Goal: Task Accomplishment & Management: Complete application form

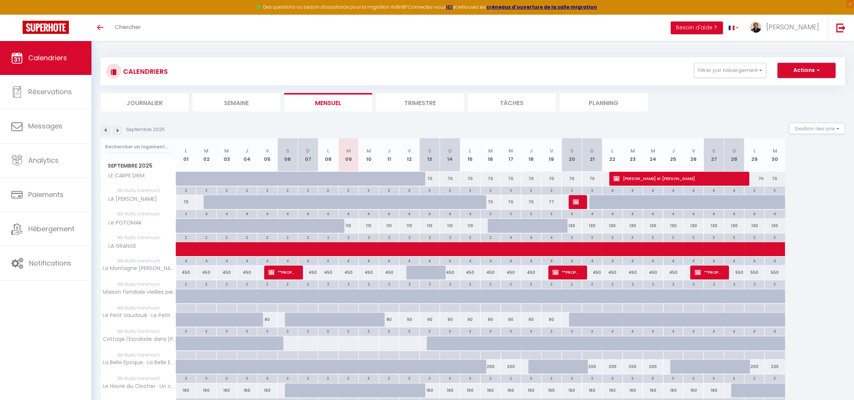
click at [806, 77] on button "Actions" at bounding box center [807, 70] width 58 height 15
click at [802, 87] on link "Nouvelle réservation" at bounding box center [798, 87] width 65 height 11
select select
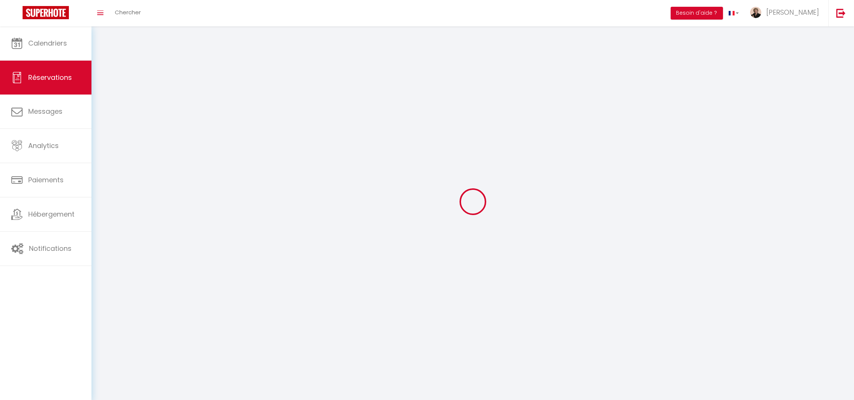
select select
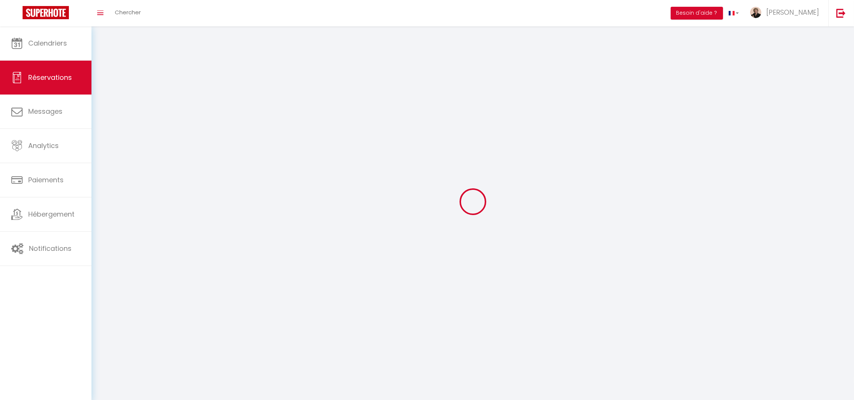
select select
checkbox input "false"
select select
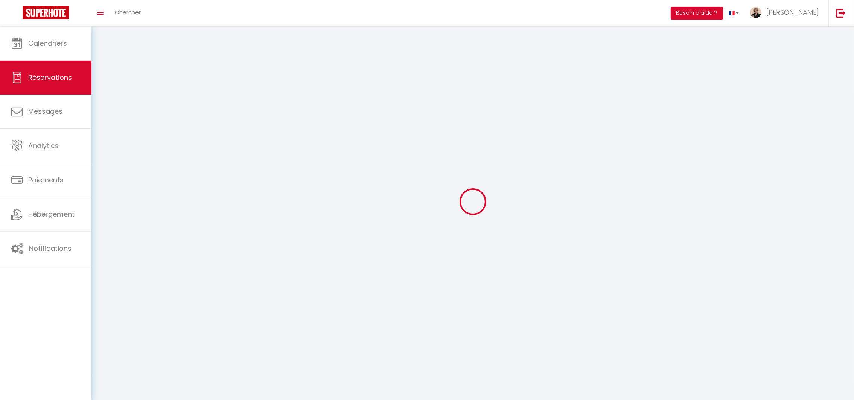
select select
checkbox input "false"
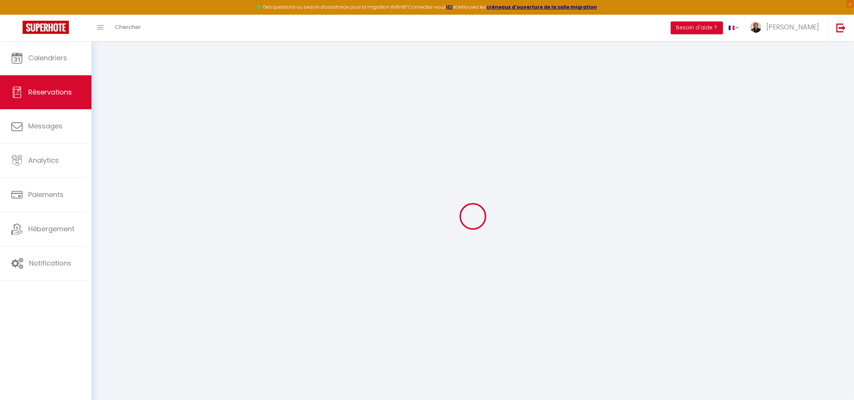
select select
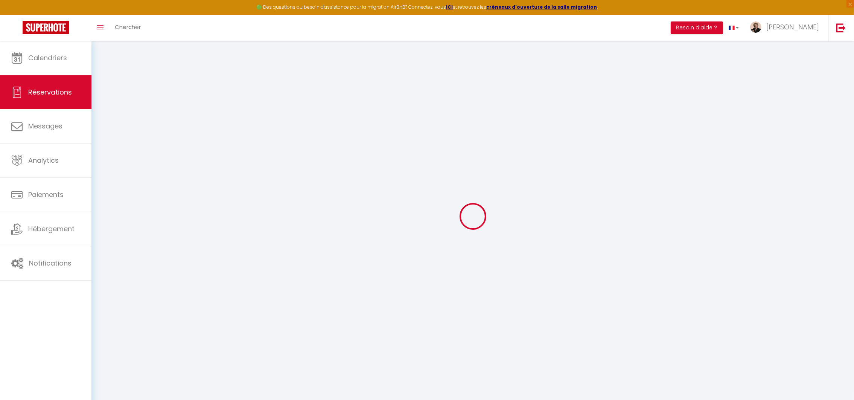
select select
checkbox input "false"
select select
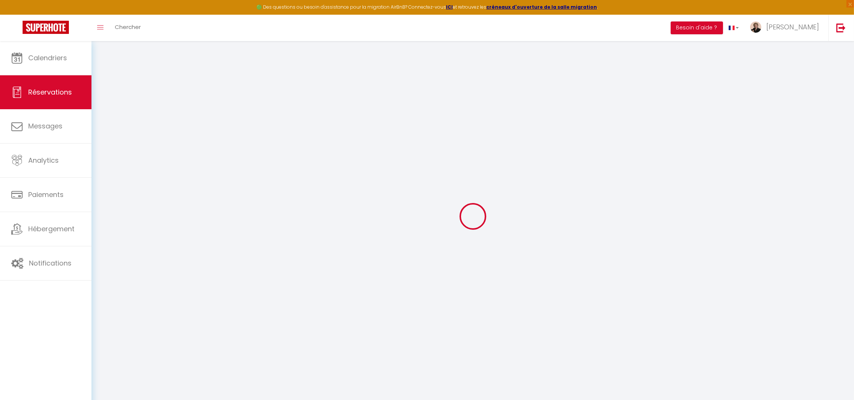
select select
checkbox input "false"
select select
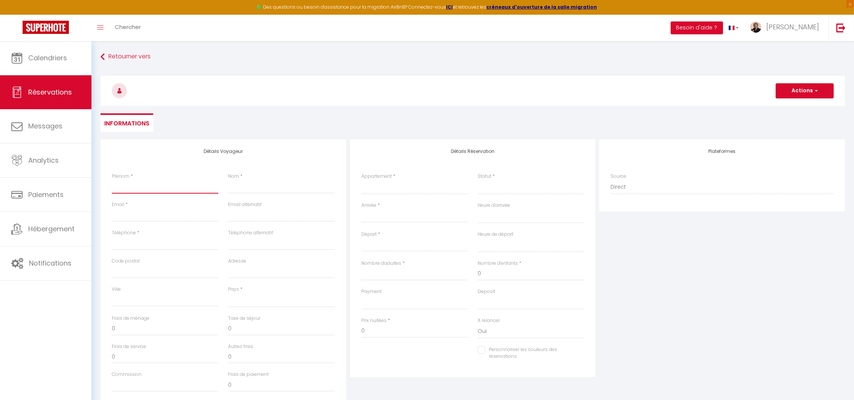
click at [161, 185] on input "Prénom" at bounding box center [165, 187] width 107 height 14
type input "L"
select select
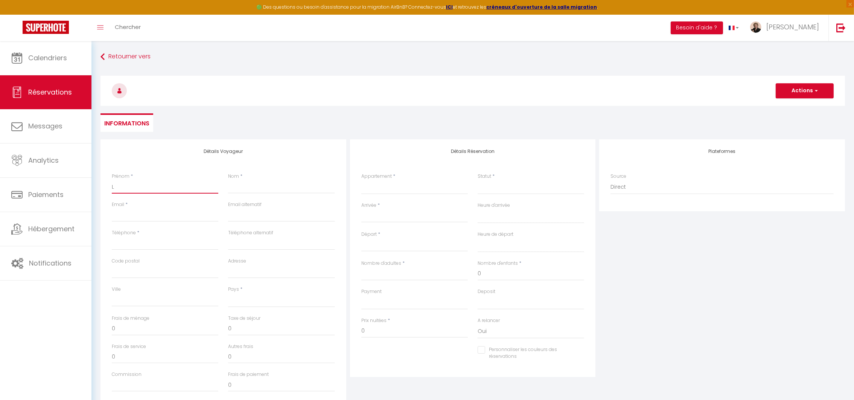
select select
checkbox input "false"
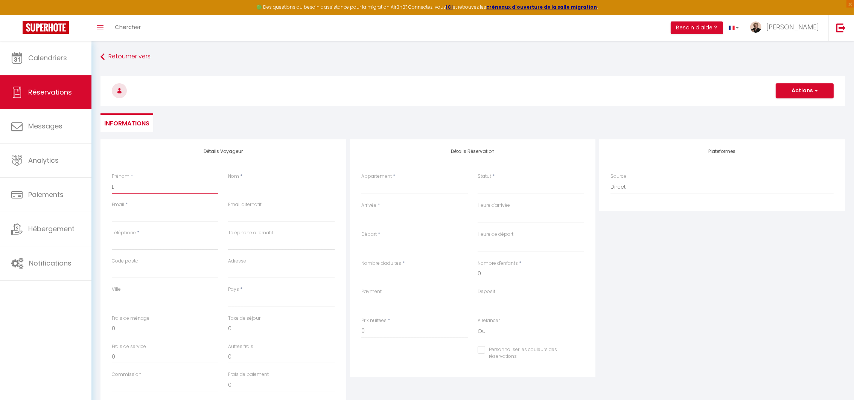
type input "La"
select select
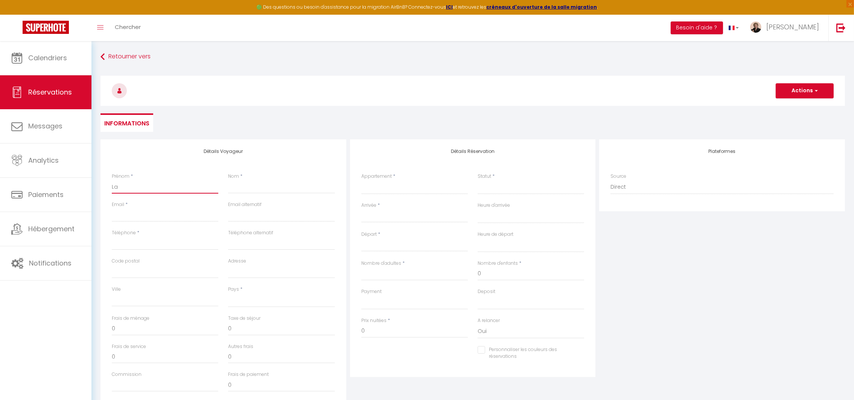
select select
checkbox input "false"
type input "Lau"
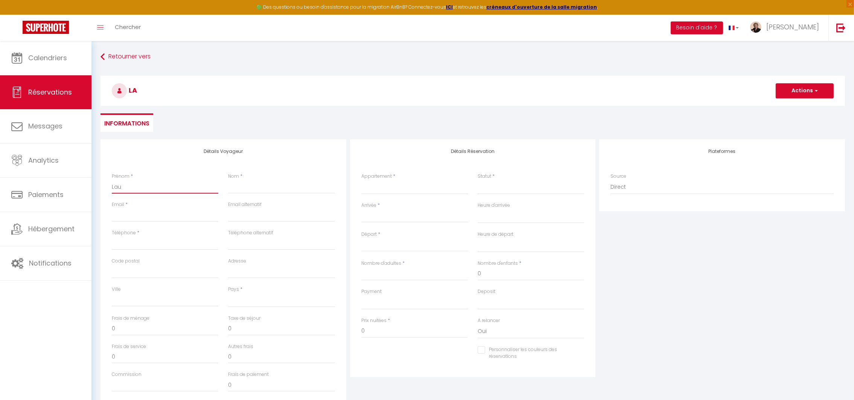
select select
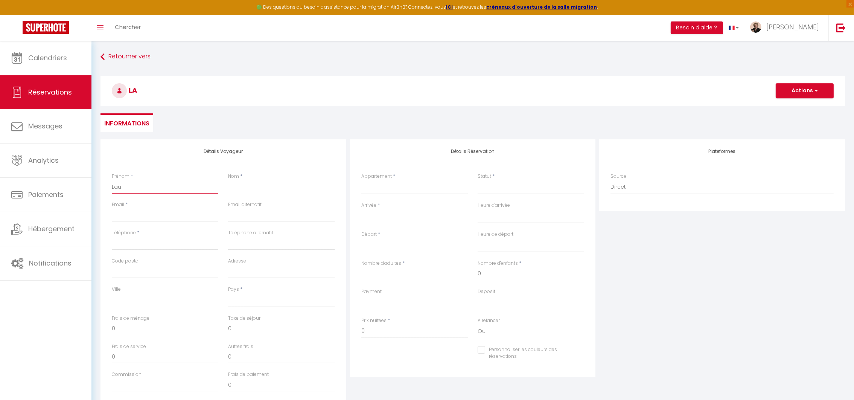
select select
checkbox input "false"
type input "Laur"
select select
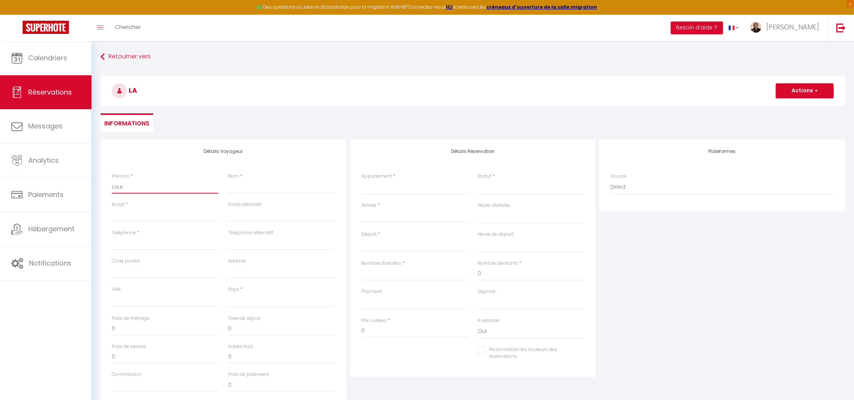
select select
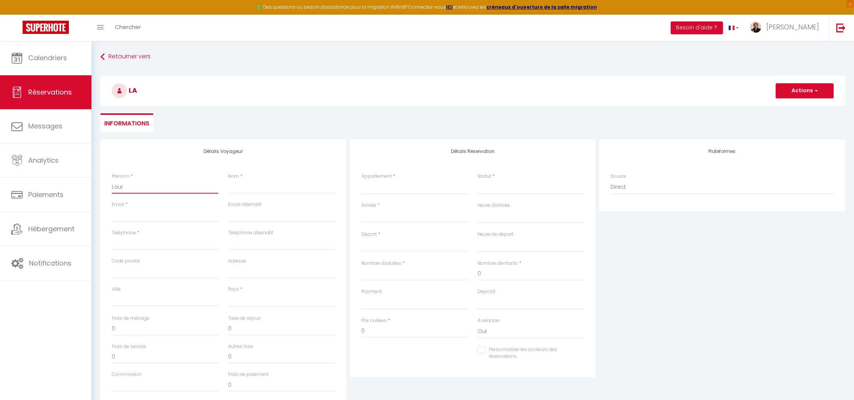
select select
checkbox input "false"
type input "Laure"
select select
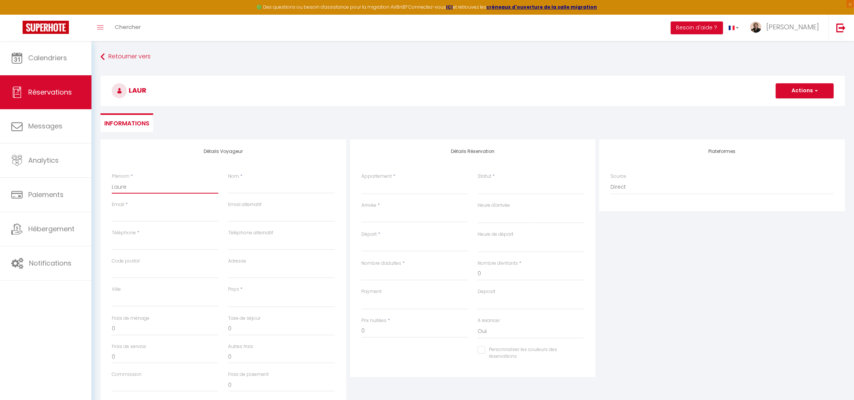
select select
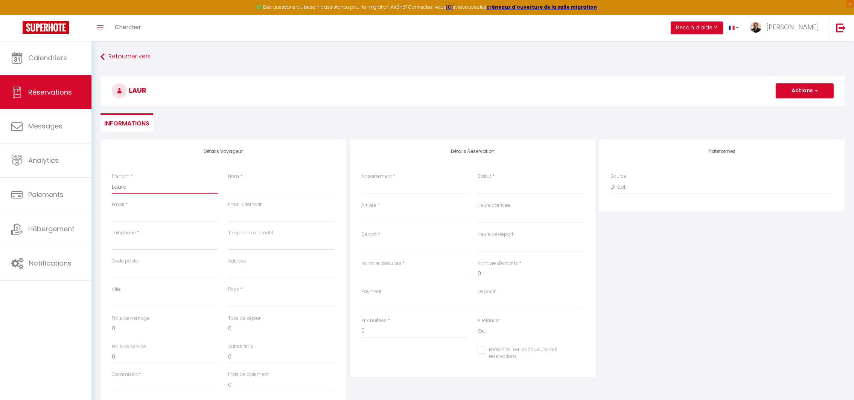
checkbox input "false"
type input "Lauren"
select select
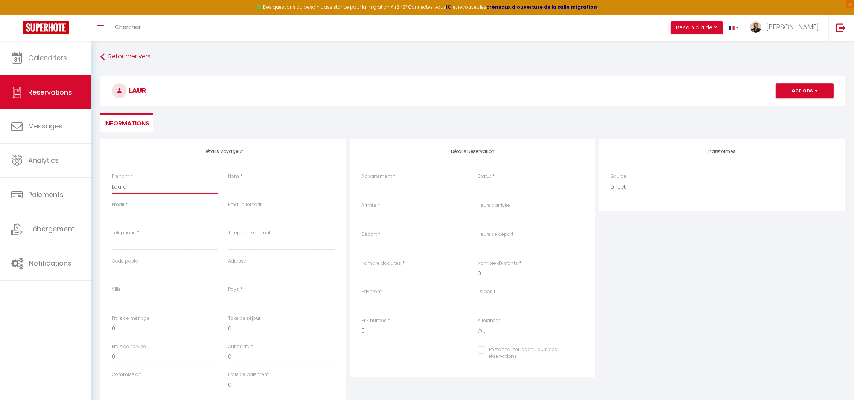
select select
checkbox input "false"
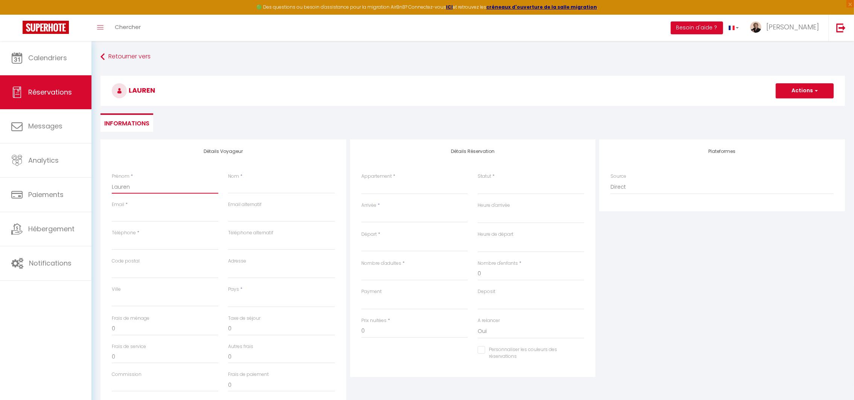
type input "Laurenc"
select select
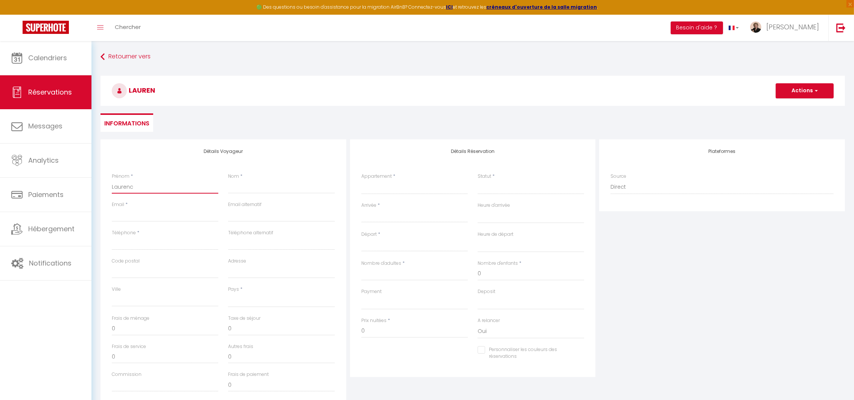
select select
checkbox input "false"
type input "[PERSON_NAME]"
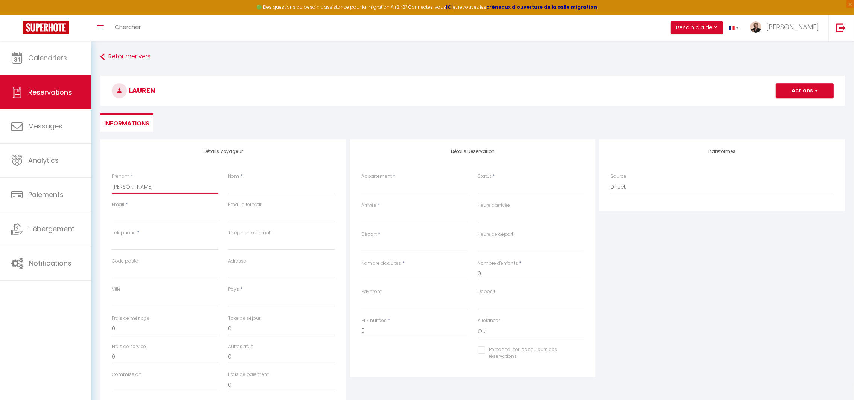
select select
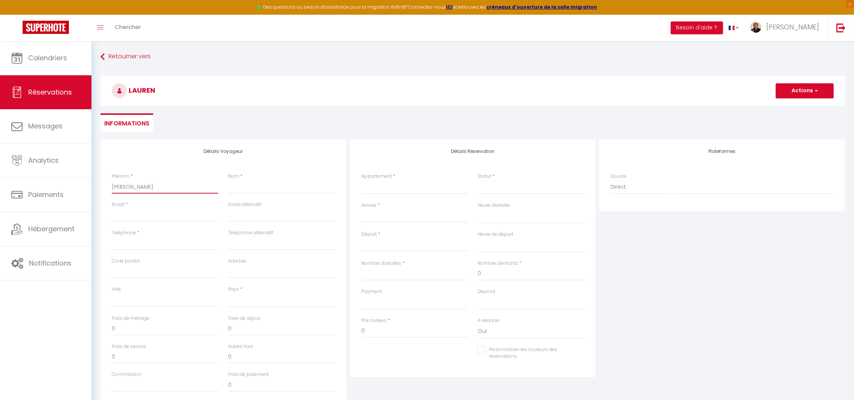
select select
checkbox input "false"
type input "[PERSON_NAME]"
type input "D"
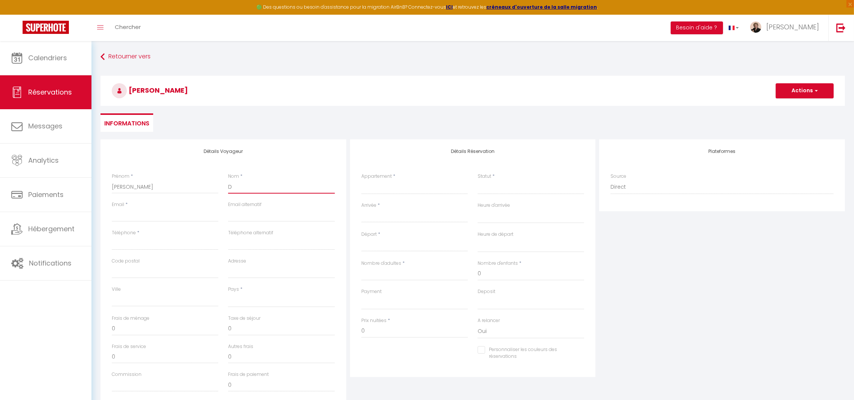
select select
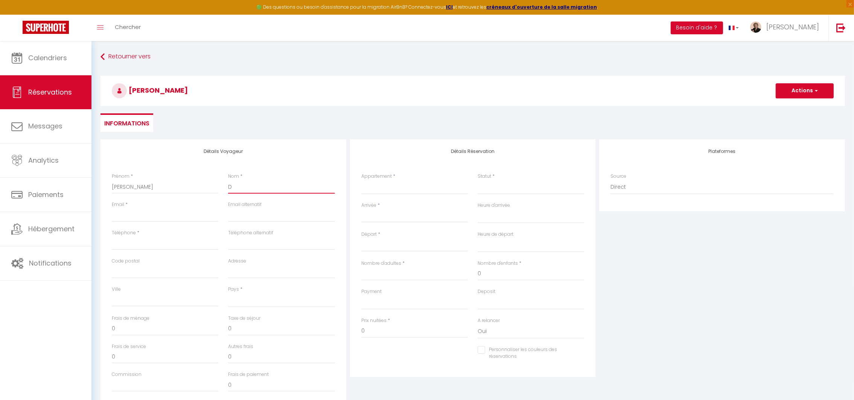
select select
checkbox input "false"
type input "DE"
select select
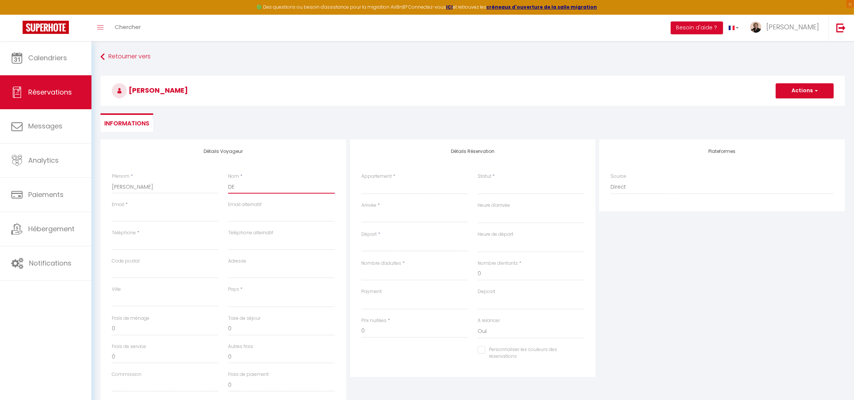
select select
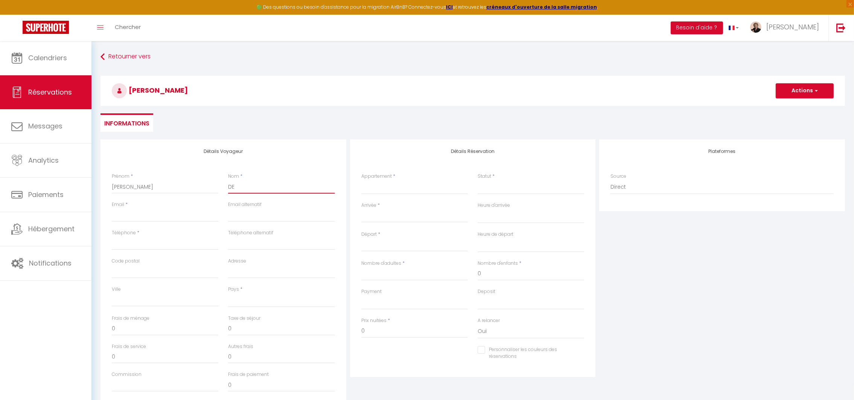
select select
checkbox input "false"
type input "DES"
select select
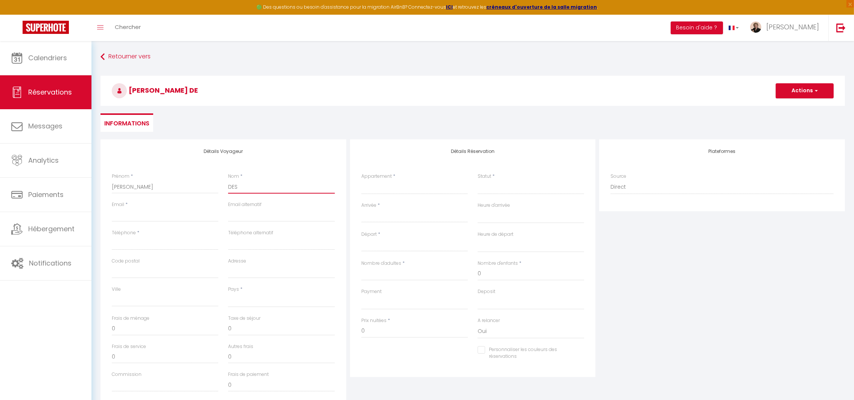
select select
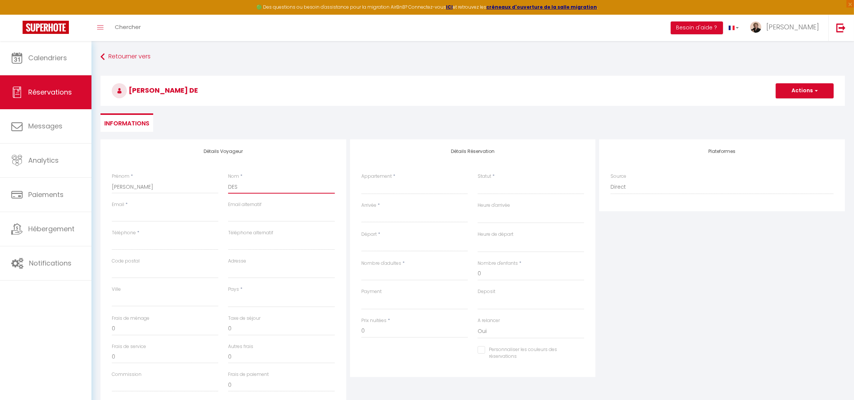
checkbox input "false"
type input "DESW"
select select
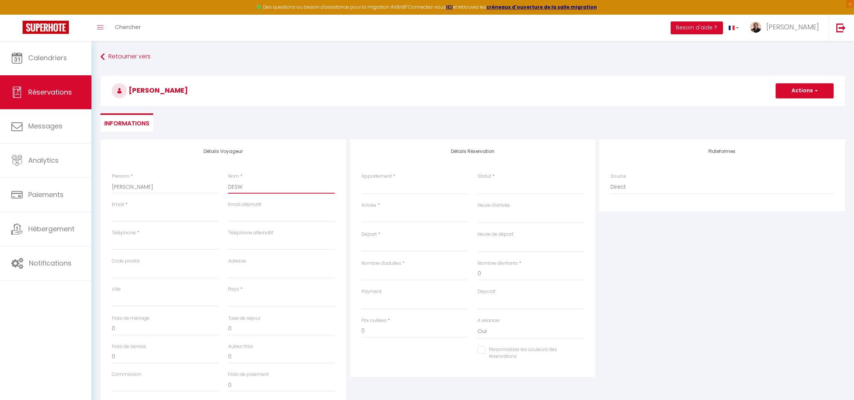
select select
checkbox input "false"
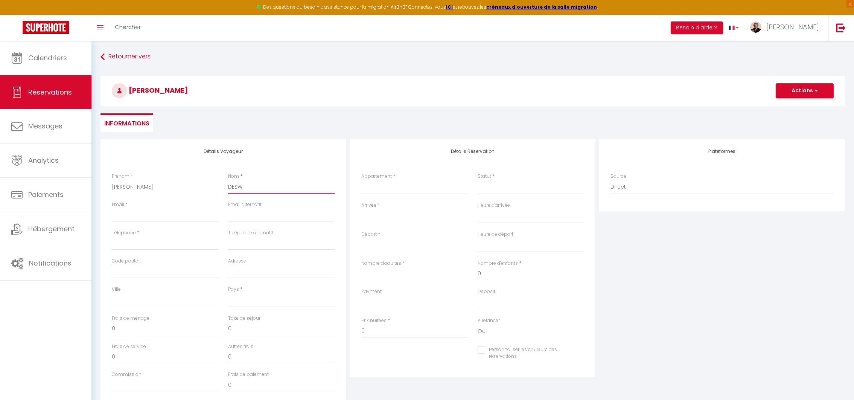
type input "DESWA"
select select
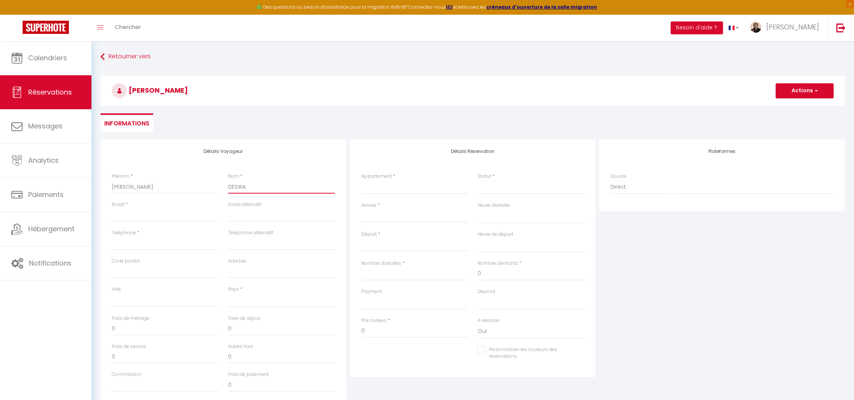
select select
checkbox input "false"
type input "DESWAR"
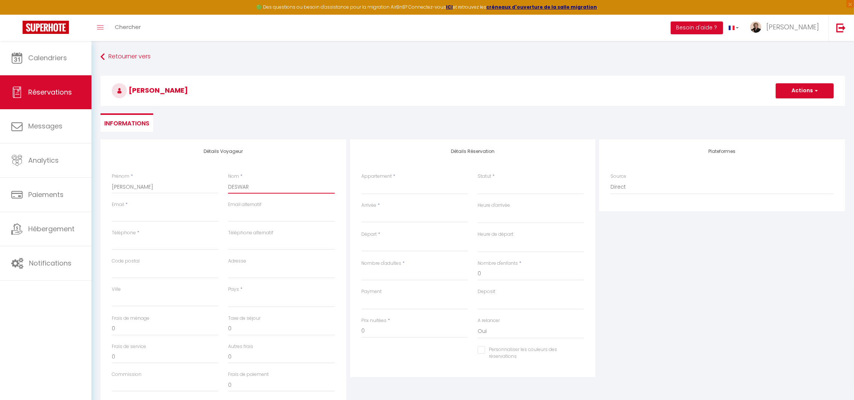
select select
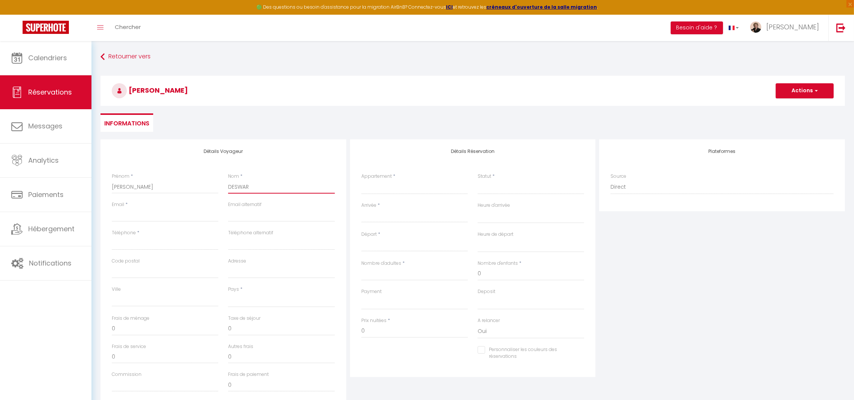
select select
checkbox input "false"
type input "DESWART"
select select
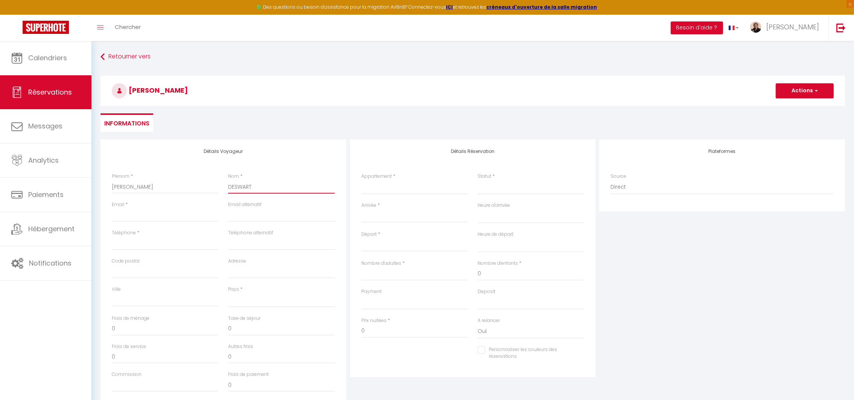
select select
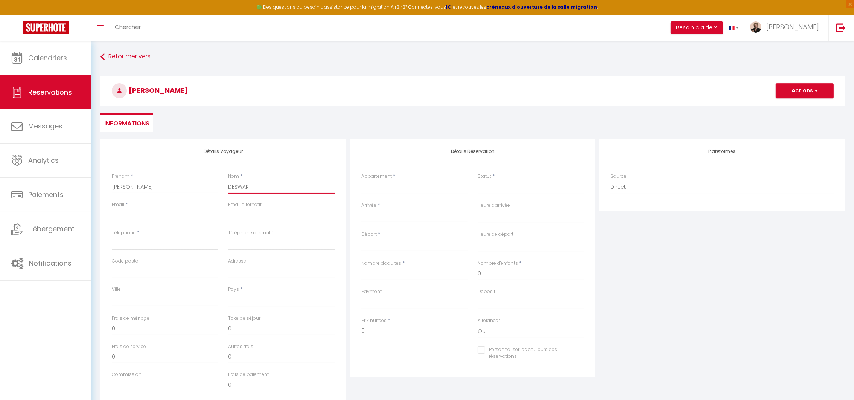
select select
checkbox input "false"
type input "DESWARTE"
select select
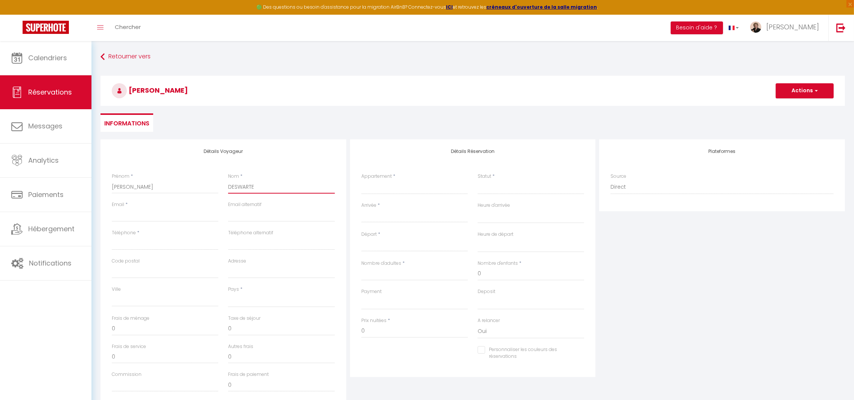
select select
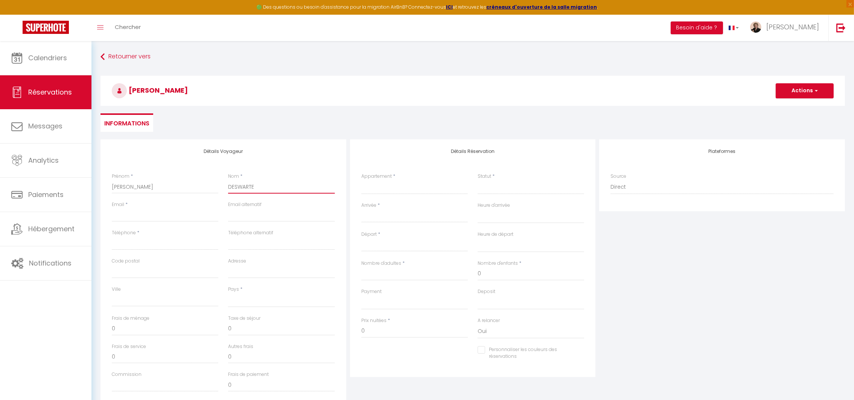
checkbox input "false"
type input "DESWARTE"
type input "i"
select select
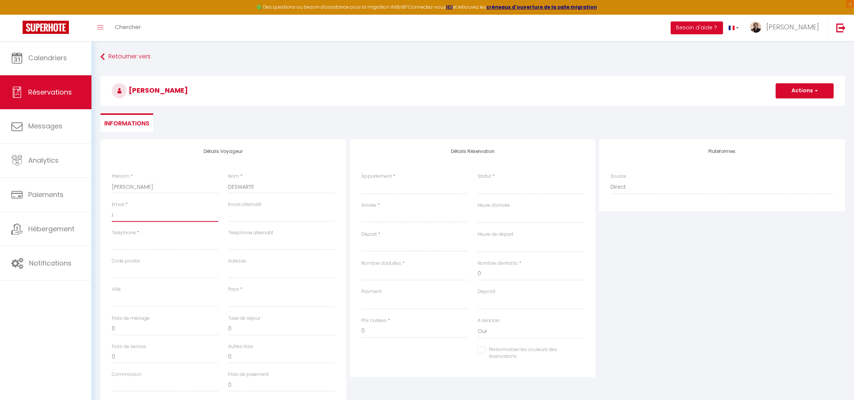
select select
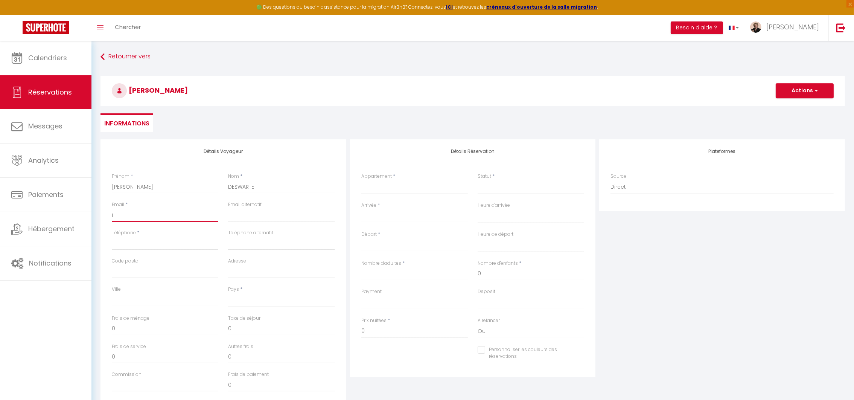
checkbox input "false"
type input "[EMAIL_ADDRESS][DOMAIN_NAME]"
select select
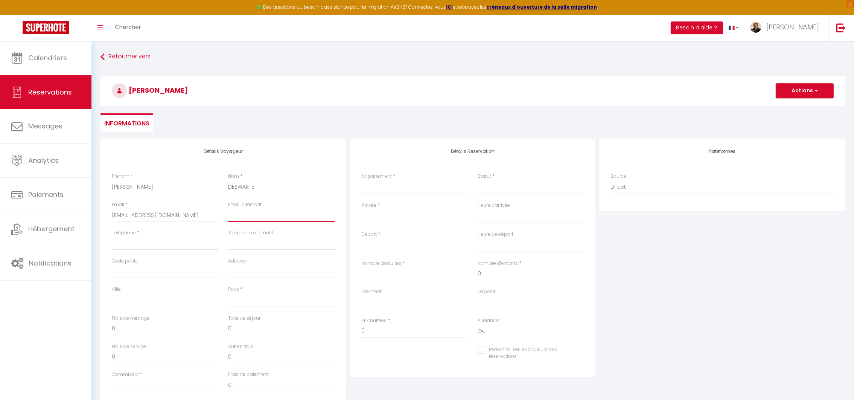
select select
checkbox input "false"
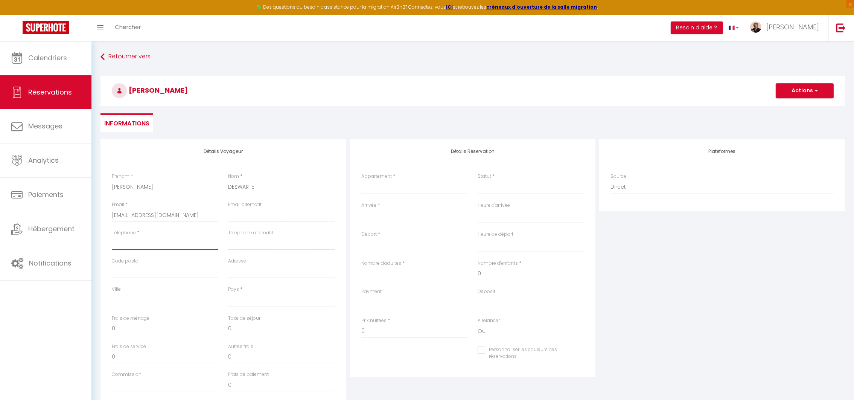
type input "0"
select select
drag, startPoint x: 417, startPoint y: 195, endPoint x: 417, endPoint y: 183, distance: 11.3
click at [416, 194] on div "Appartement * [GEOGRAPHIC_DATA], merveille au coeur de [PERSON_NAME] Maison fam…" at bounding box center [414, 187] width 116 height 29
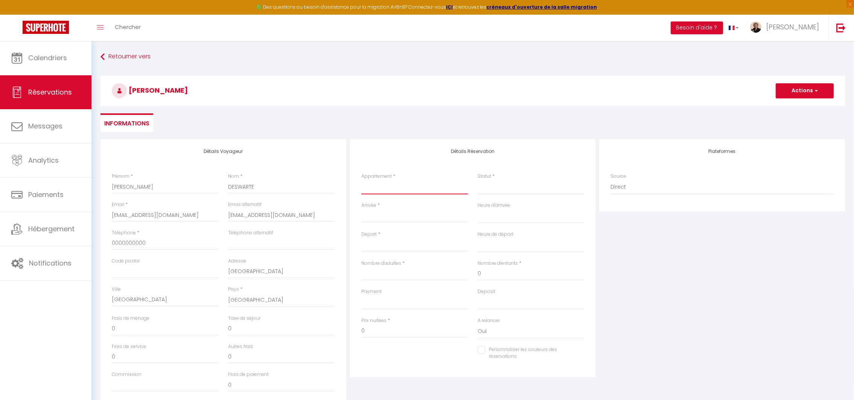
click at [416, 186] on select "[GEOGRAPHIC_DATA], merveille au coeur de [PERSON_NAME] Maison familiale vieille…" at bounding box center [414, 187] width 107 height 14
click at [361, 180] on select "[GEOGRAPHIC_DATA], merveille au coeur de [PERSON_NAME] Maison familiale vieille…" at bounding box center [414, 187] width 107 height 14
click at [391, 217] on input "Arrivée" at bounding box center [414, 217] width 107 height 10
click at [402, 274] on span "9" at bounding box center [402, 274] width 16 height 15
click at [402, 274] on input "Nombre d'adultes" at bounding box center [414, 274] width 107 height 14
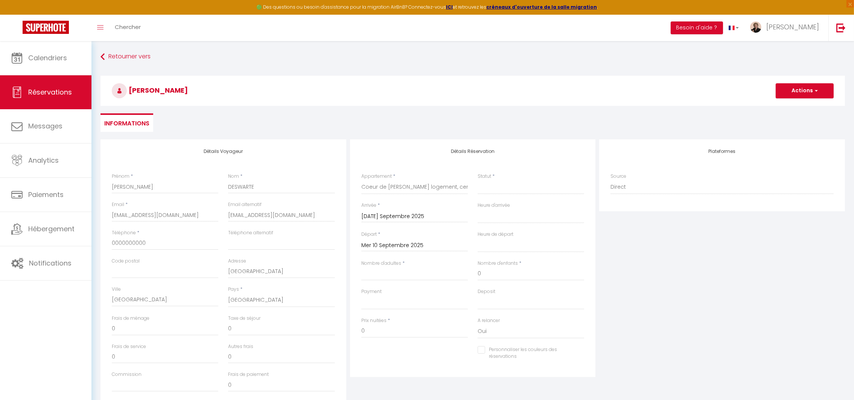
click at [405, 247] on input "Mer 10 Septembre 2025" at bounding box center [414, 245] width 107 height 10
click at [469, 306] on span "13" at bounding box center [466, 302] width 16 height 15
click at [469, 306] on div "Payment OK KO" at bounding box center [414, 302] width 116 height 29
click at [417, 275] on input "Nombre d'adultes" at bounding box center [414, 274] width 107 height 14
click at [180, 330] on input "81" at bounding box center [165, 329] width 107 height 14
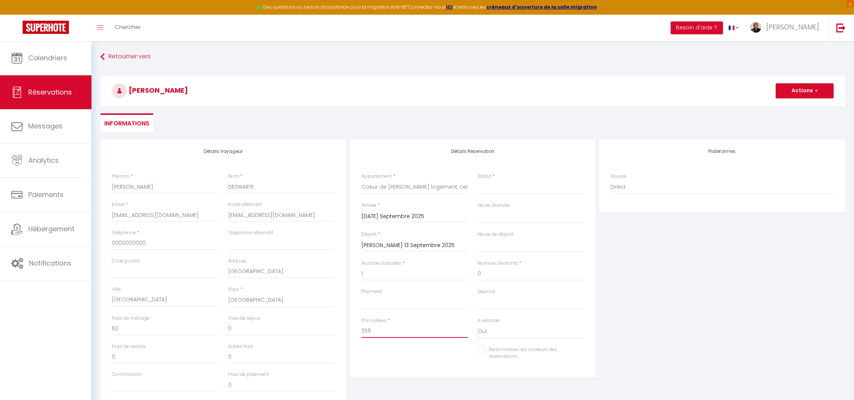
click at [384, 330] on input "356" at bounding box center [414, 331] width 107 height 14
click at [502, 189] on select "Confirmé Non Confirmé [PERSON_NAME] par le voyageur No Show Request" at bounding box center [531, 187] width 107 height 14
click at [478, 180] on select "Confirmé Non Confirmé [PERSON_NAME] par le voyageur No Show Request" at bounding box center [531, 187] width 107 height 14
click at [506, 218] on select "00:00 00:30 01:00 01:30 02:00 02:30 03:00 03:30 04:00 04:30 05:00 05:30 06:00 0…" at bounding box center [531, 216] width 107 height 14
click at [502, 214] on select "00:00 00:30 01:00 01:30 02:00 02:30 03:00 03:30 04:00 04:30 05:00 05:30 06:00 0…" at bounding box center [531, 216] width 107 height 14
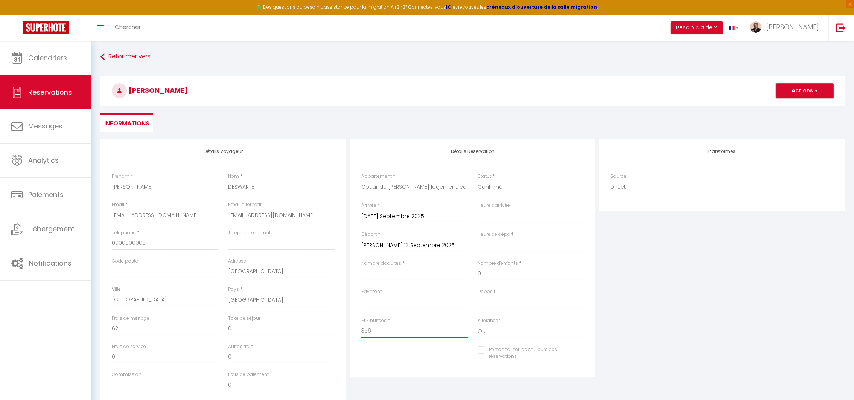
drag, startPoint x: 376, startPoint y: 330, endPoint x: 357, endPoint y: 329, distance: 19.2
click at [357, 329] on div "Prix nuitées * 356" at bounding box center [414, 331] width 116 height 29
drag, startPoint x: 126, startPoint y: 330, endPoint x: 79, endPoint y: 324, distance: 47.4
click at [79, 324] on div "🟢 Des questions ou besoin d'assistance pour la migration AirBnB? Connectez-vous…" at bounding box center [427, 251] width 854 height 420
click at [394, 364] on div "Personnaliser les couleurs des réservations #D7092E" at bounding box center [472, 357] width 233 height 22
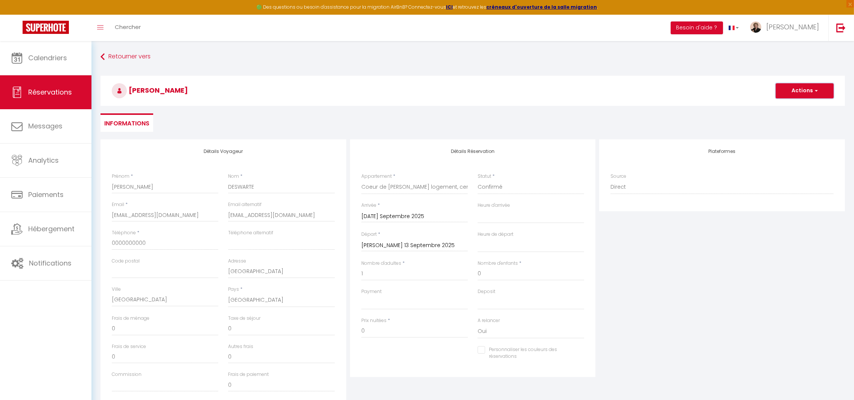
click at [799, 91] on button "Actions" at bounding box center [805, 90] width 58 height 15
click at [794, 105] on link "Enregistrer" at bounding box center [796, 107] width 59 height 10
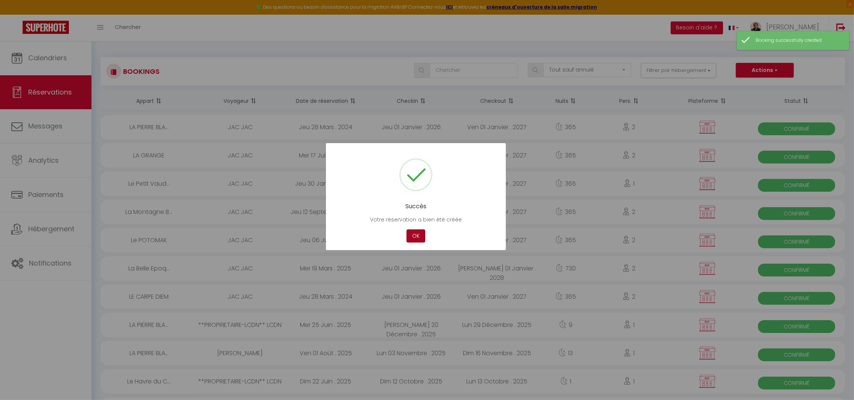
click at [419, 237] on button "OK" at bounding box center [415, 235] width 19 height 13
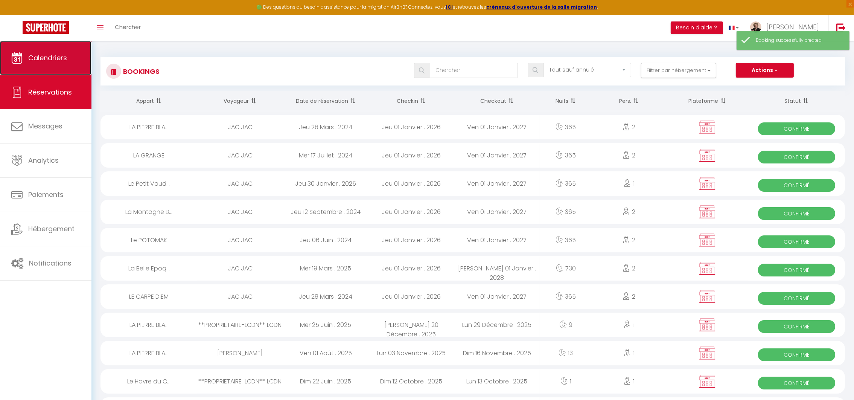
click at [40, 60] on span "Calendriers" at bounding box center [47, 57] width 39 height 9
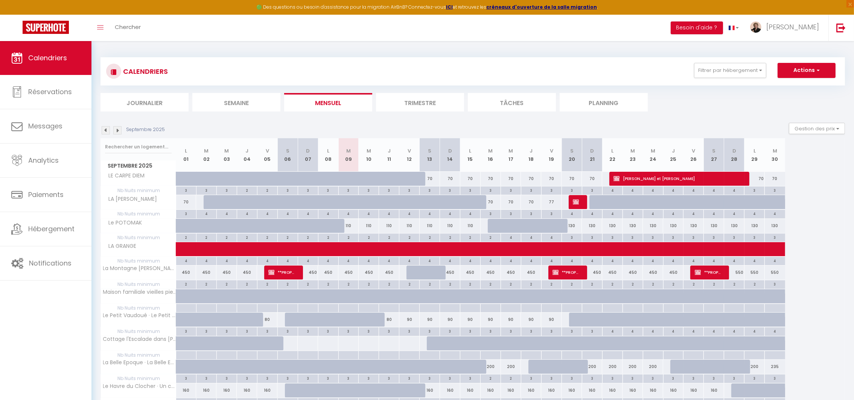
click at [154, 105] on li "Journalier" at bounding box center [144, 102] width 88 height 18
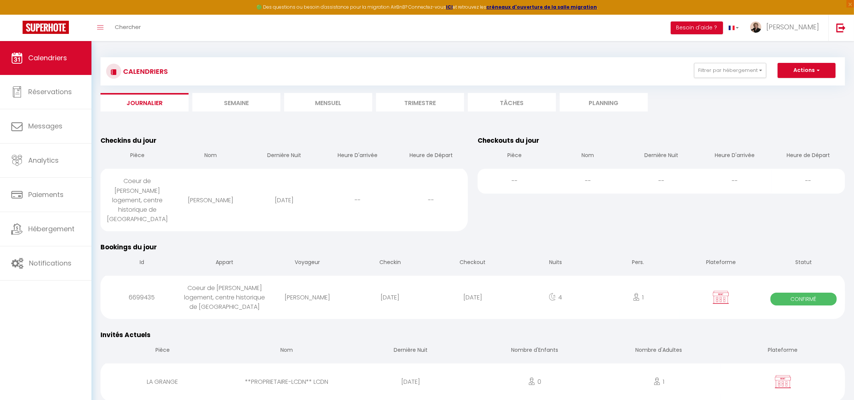
click at [239, 103] on li "Semaine" at bounding box center [236, 102] width 88 height 18
